Goal: Task Accomplishment & Management: Manage account settings

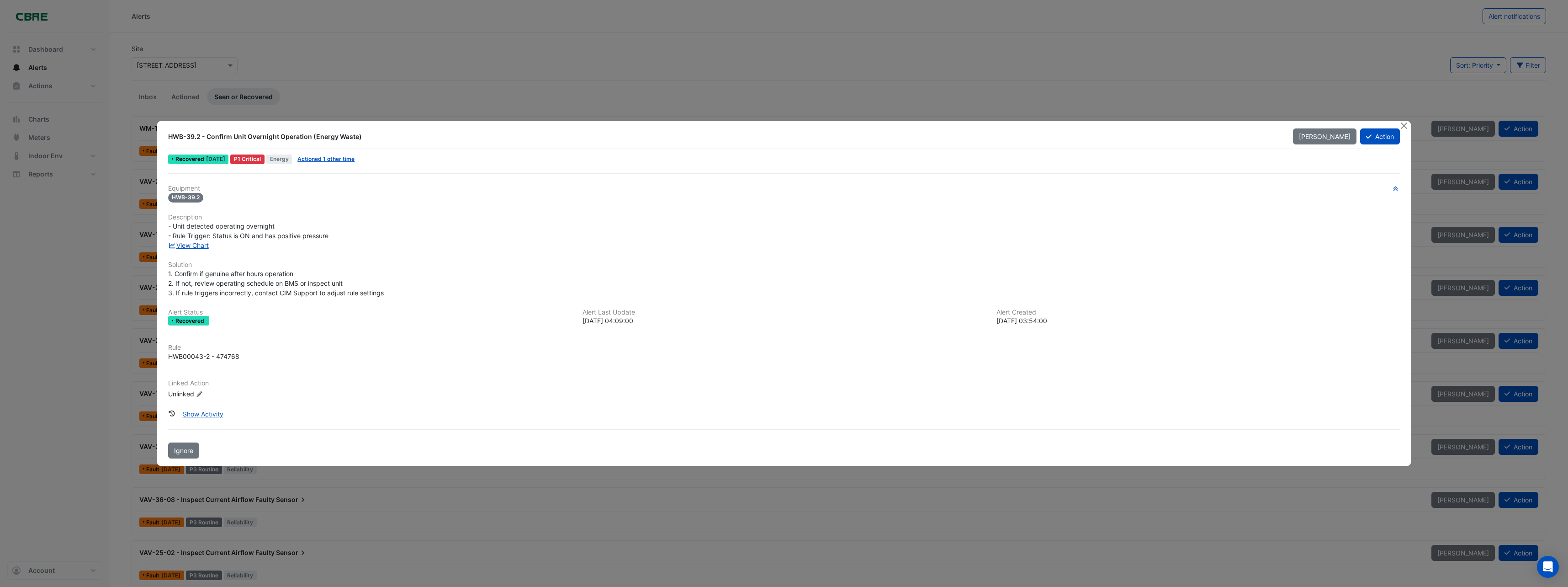
click at [539, 58] on ngb-modal-window "HWB-39.2 - Confirm Unit Overnight Operation (Energy Waste) Mark Unseen Action R…" at bounding box center [784, 294] width 1568 height 587
click at [1374, 133] on button "Action" at bounding box center [1379, 136] width 40 height 16
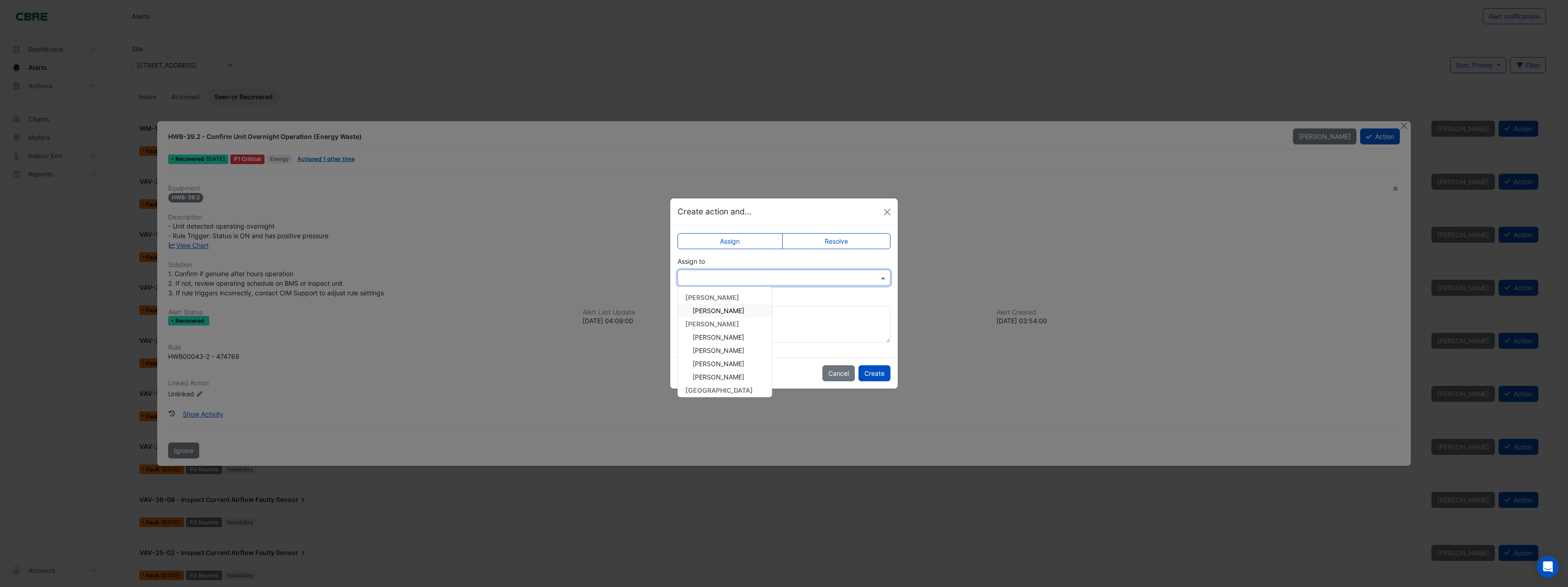
click at [869, 279] on div at bounding box center [784, 277] width 212 height 10
click at [719, 378] on span "[PERSON_NAME]" at bounding box center [718, 376] width 52 height 8
click at [788, 277] on input "text" at bounding box center [774, 278] width 184 height 10
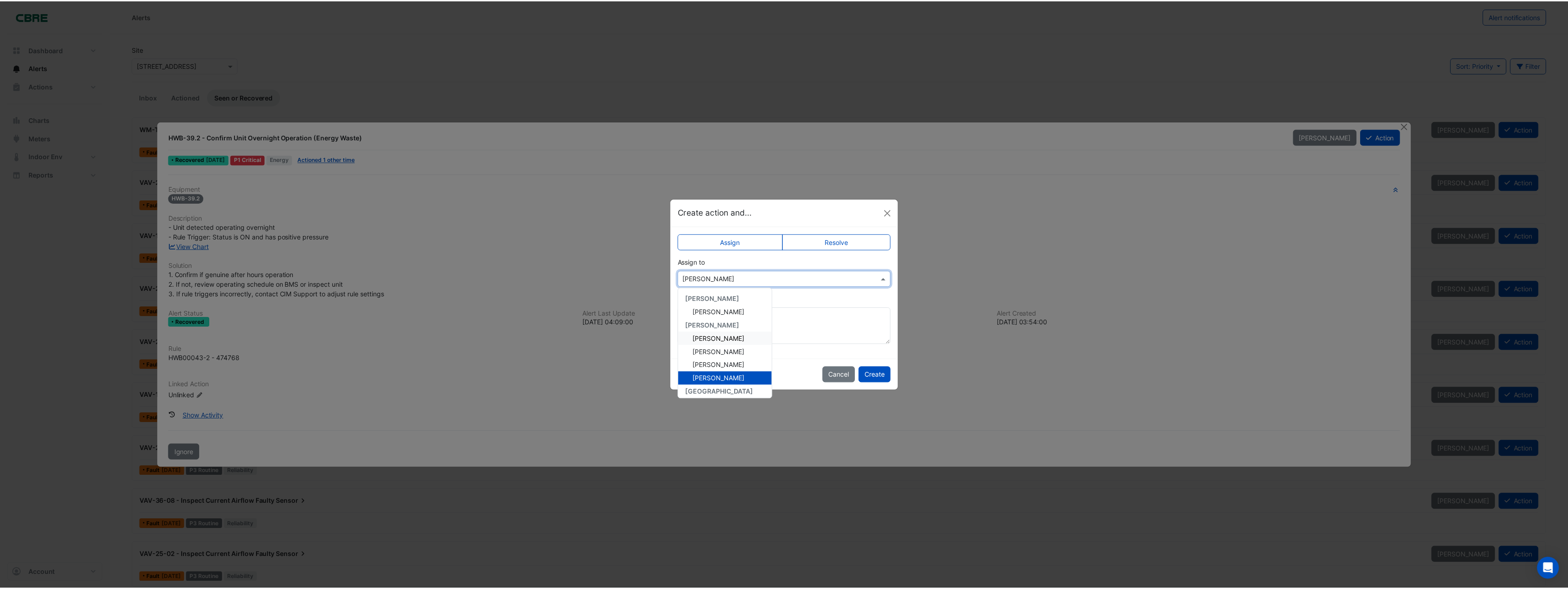
scroll to position [177, 0]
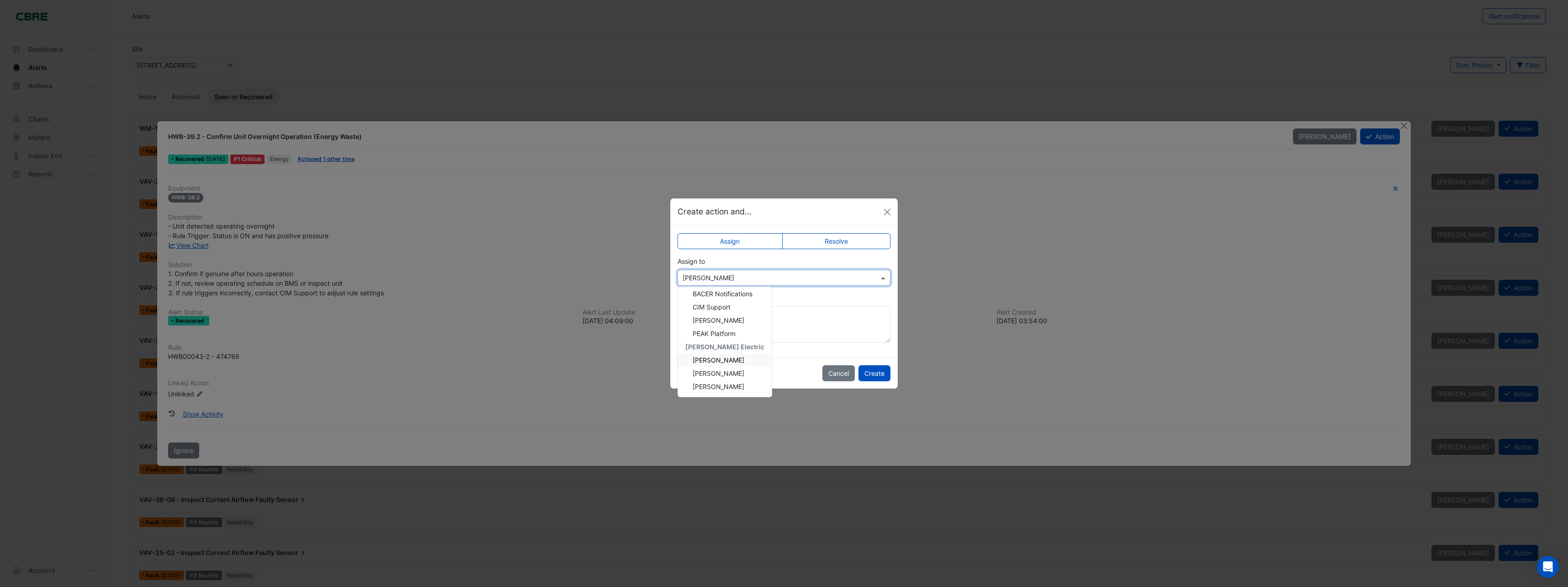
click at [724, 361] on span "[PERSON_NAME]" at bounding box center [718, 360] width 52 height 8
click at [744, 325] on textarea "Add comment (optional)" at bounding box center [784, 325] width 213 height 37
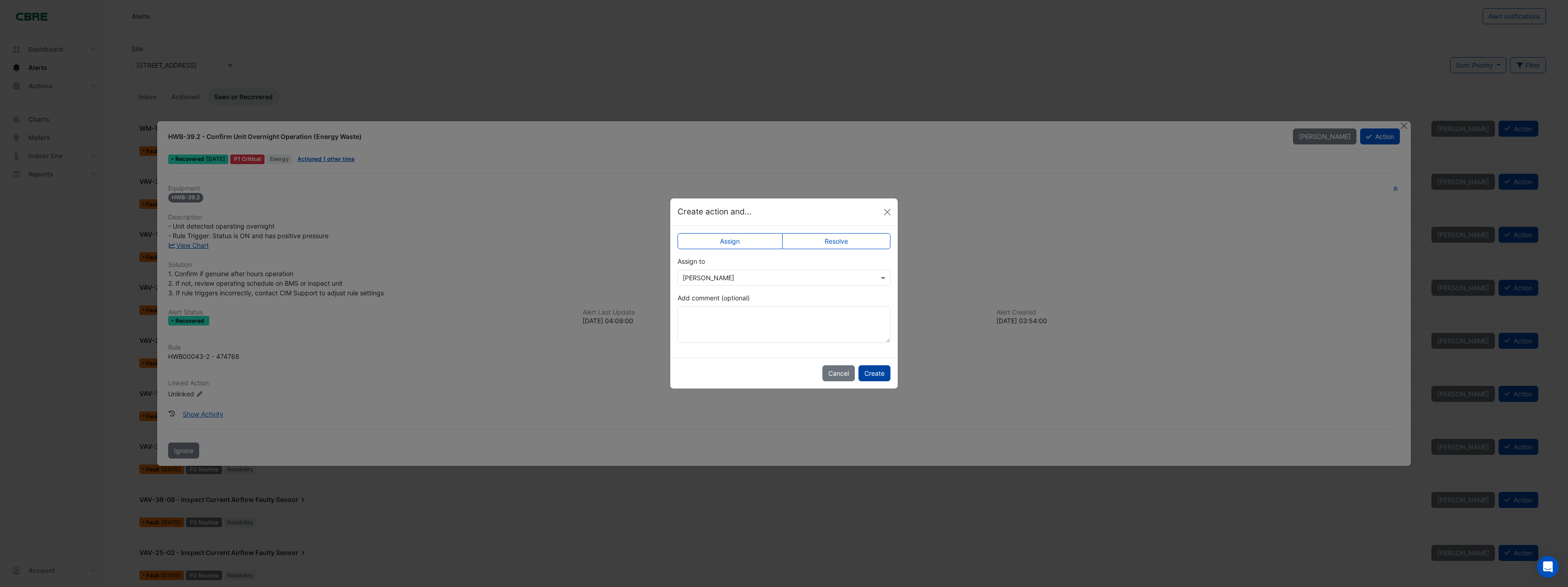
click at [877, 373] on button "Create" at bounding box center [874, 373] width 32 height 16
